Goal: Navigation & Orientation: Find specific page/section

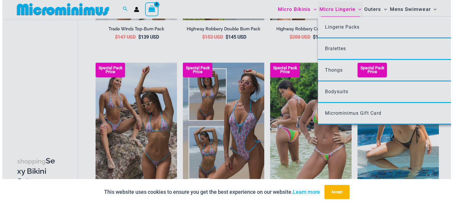
scroll to position [838, 0]
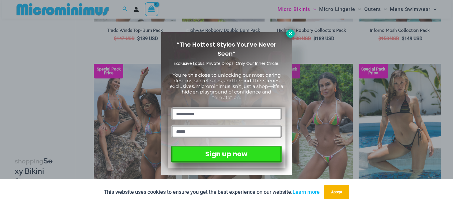
click at [289, 34] on icon at bounding box center [290, 33] width 5 height 5
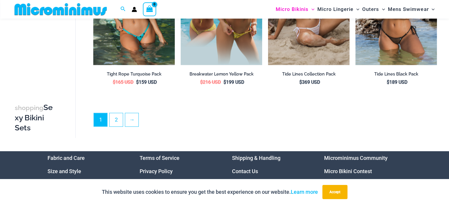
scroll to position [1293, 0]
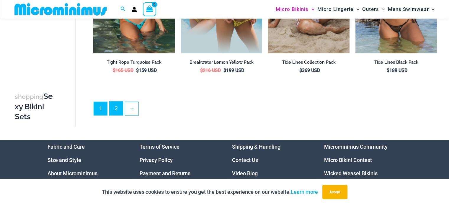
click at [113, 104] on link "2" at bounding box center [115, 109] width 13 height 14
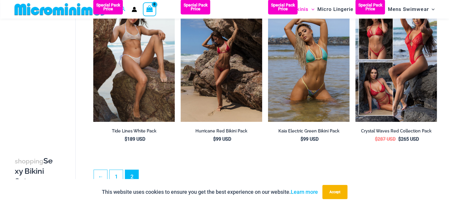
scroll to position [42, 0]
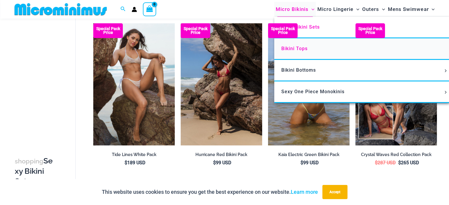
click at [299, 50] on span "Bikini Tops" at bounding box center [294, 49] width 26 height 6
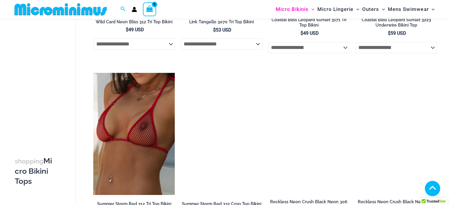
scroll to position [578, 0]
